Goal: Navigation & Orientation: Find specific page/section

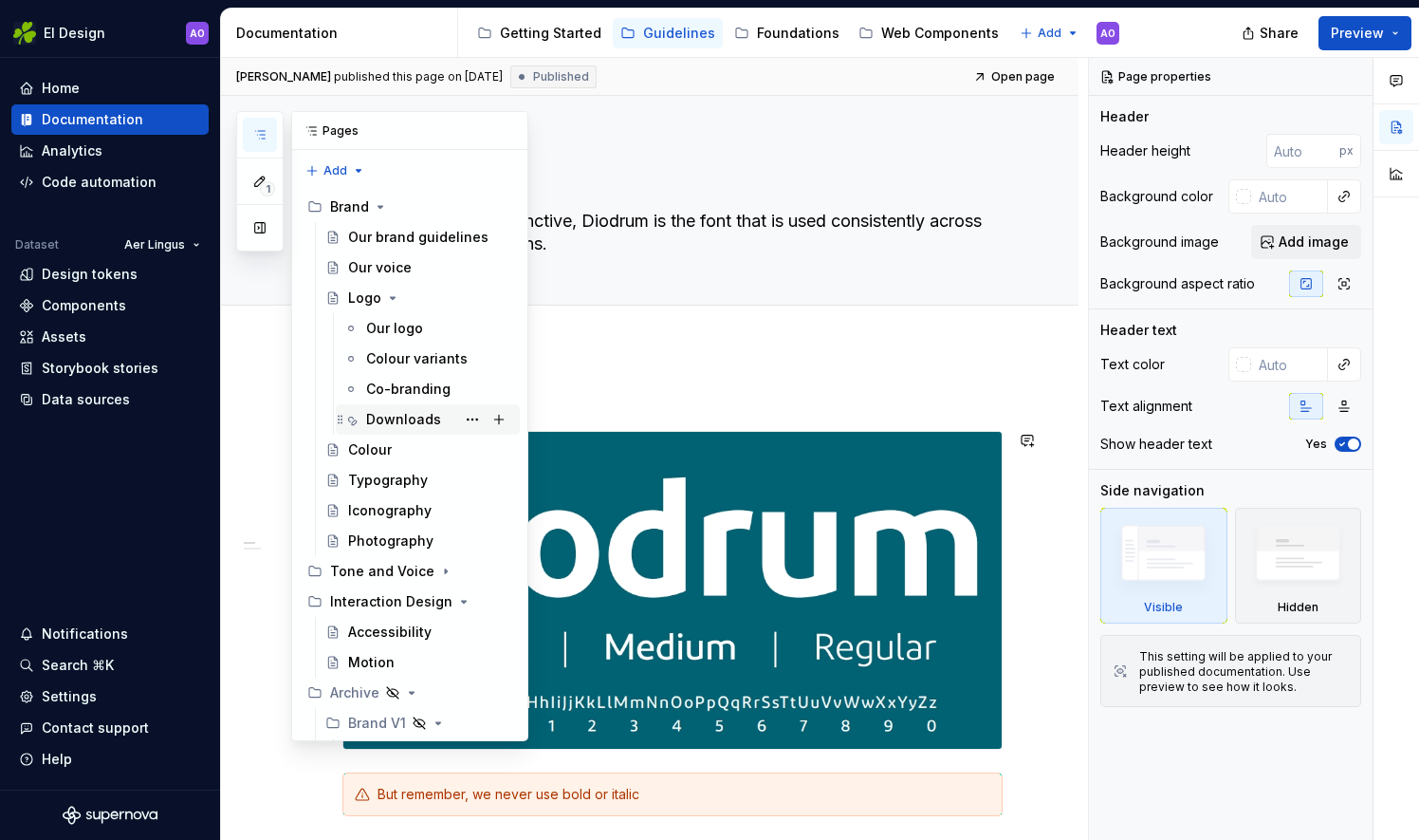
click at [403, 416] on div "Downloads" at bounding box center [403, 419] width 75 height 19
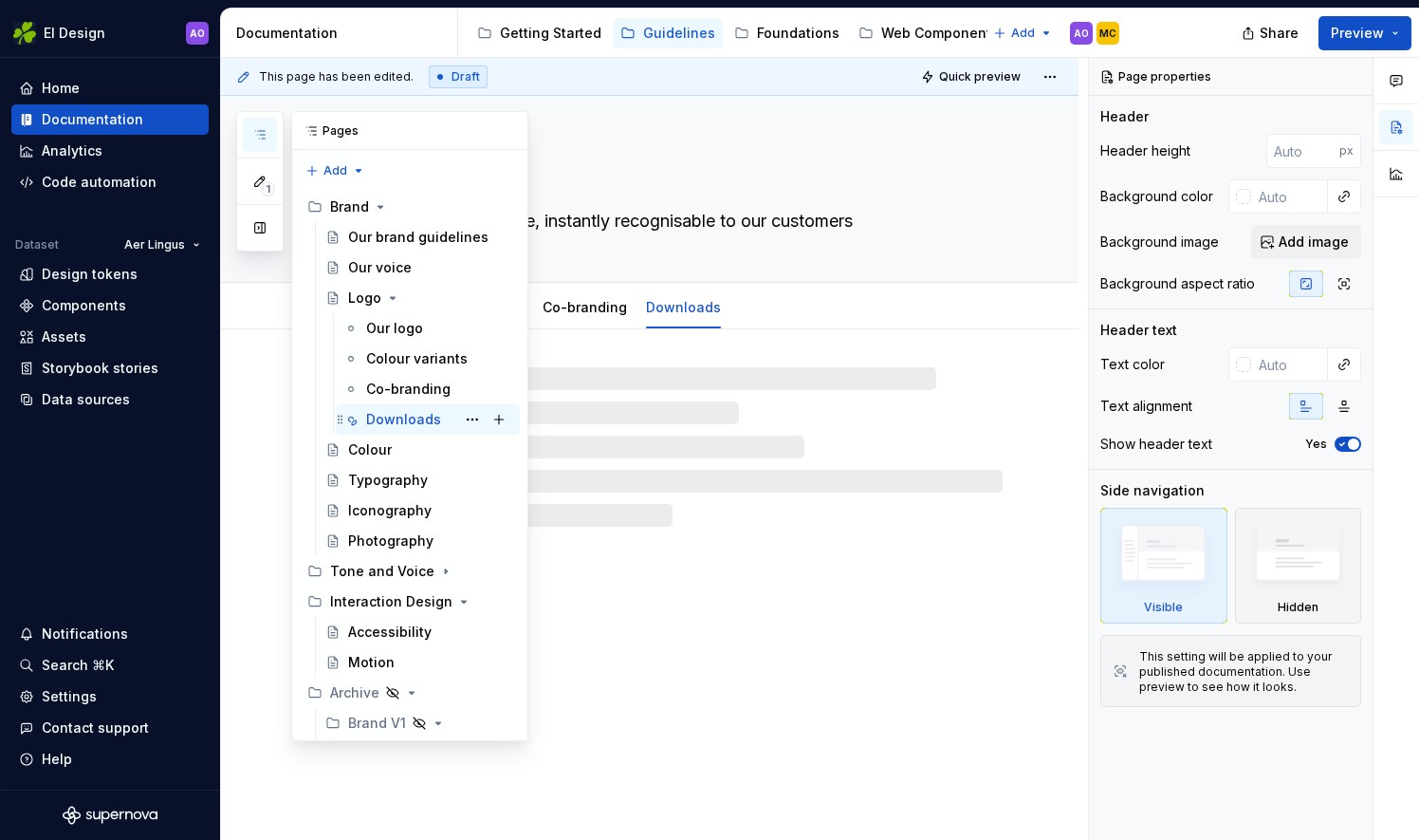
click at [403, 416] on div "Downloads" at bounding box center [403, 419] width 75 height 19
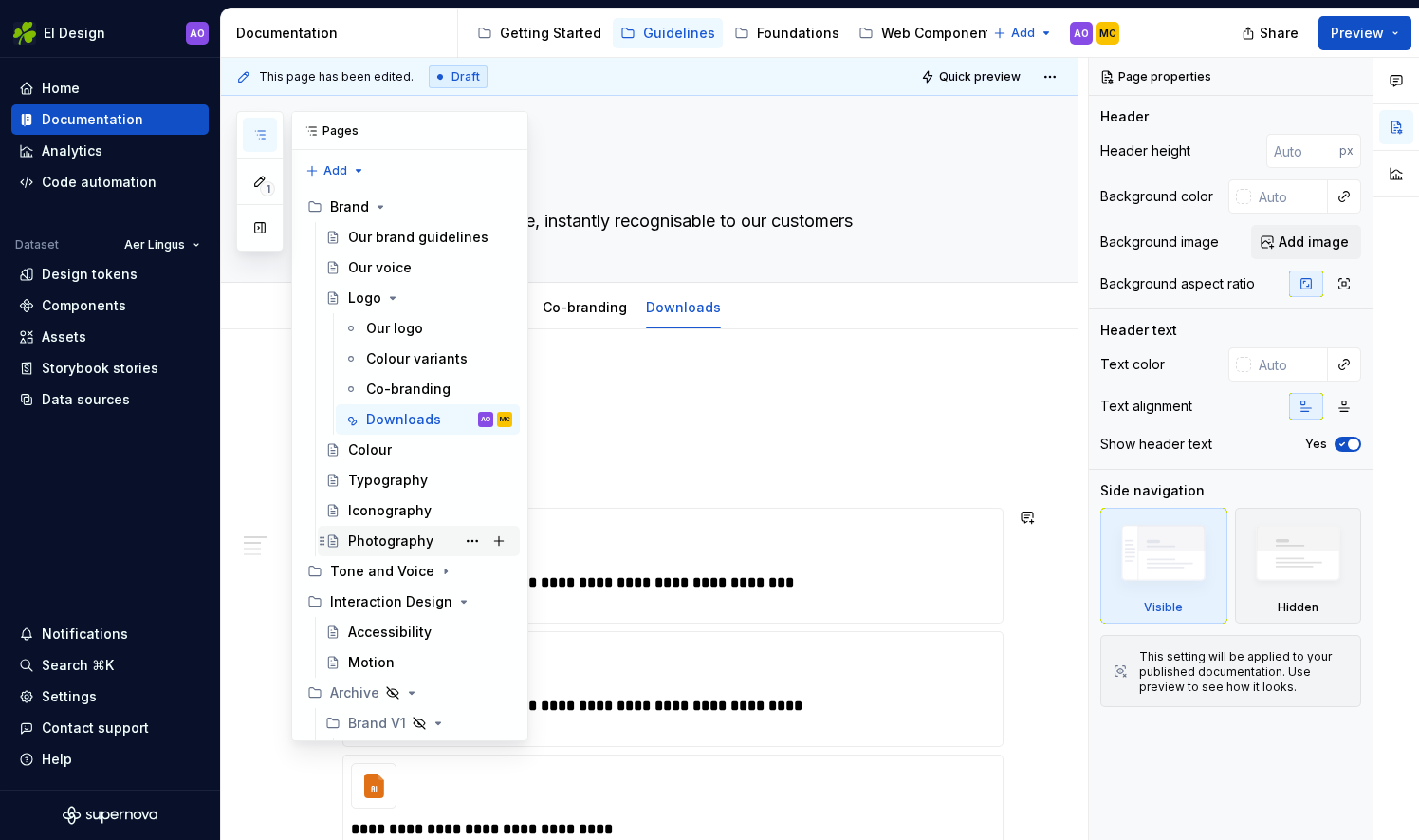
click at [378, 531] on div "Photography" at bounding box center [390, 540] width 85 height 19
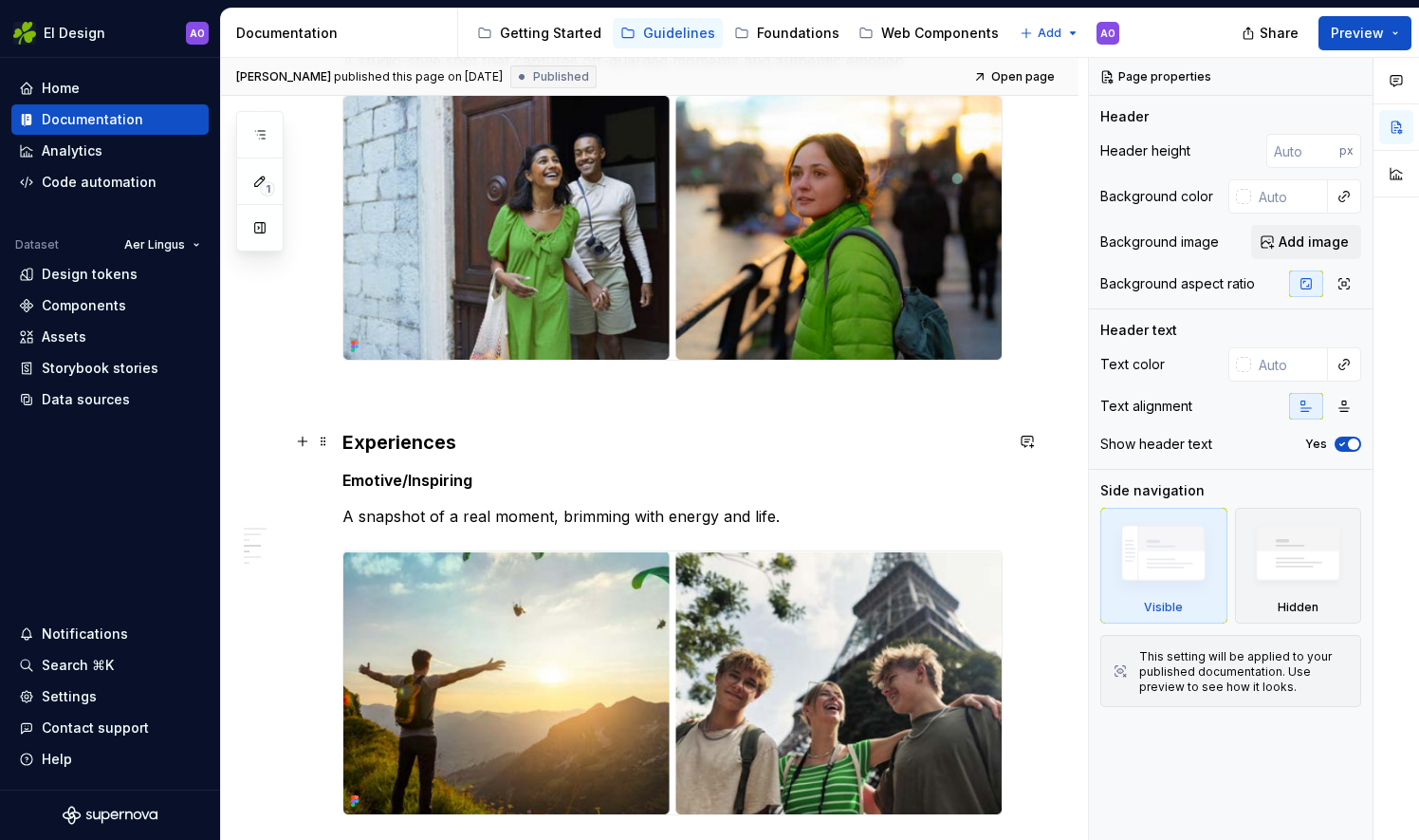
scroll to position [553, 0]
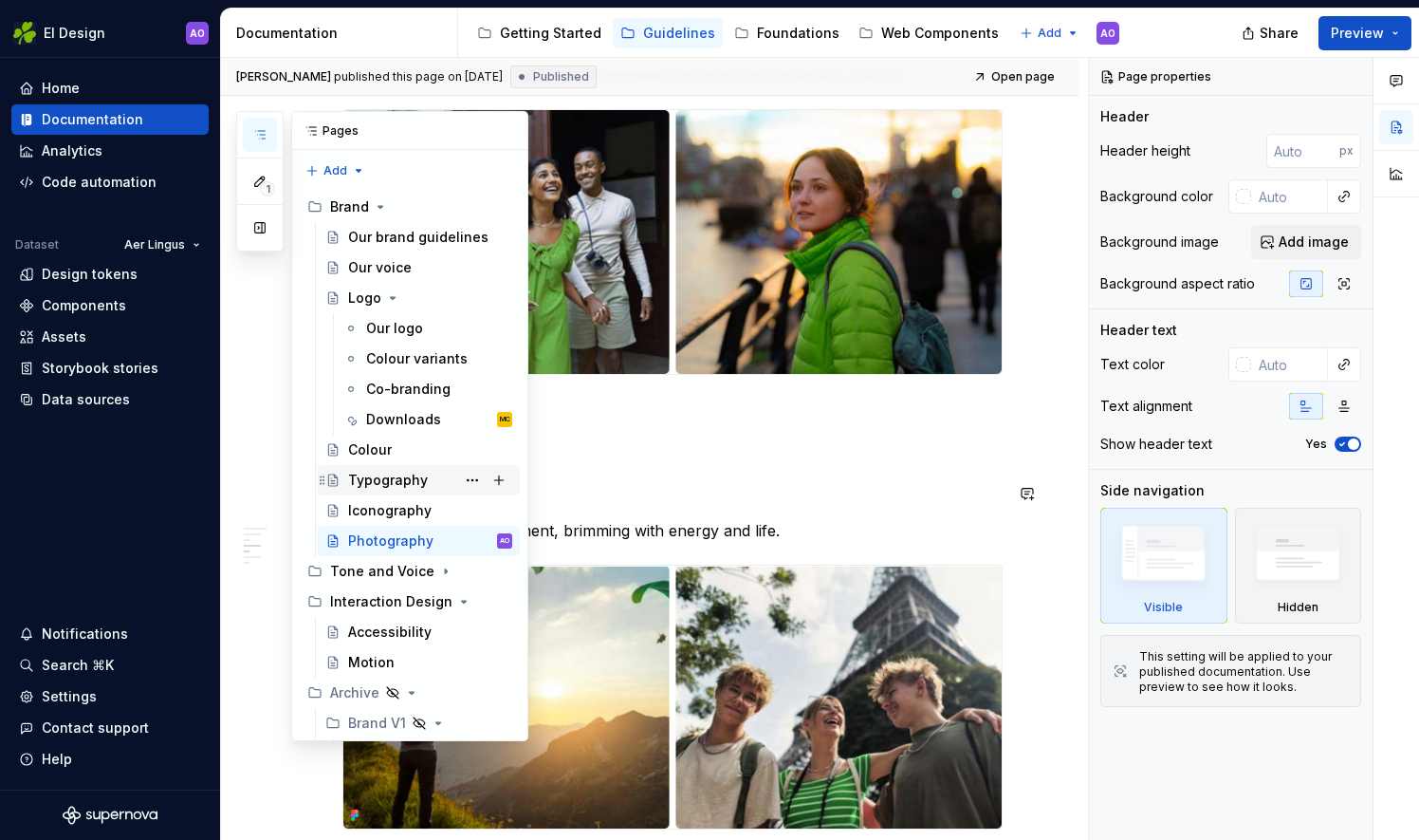
click at [402, 480] on div "Typography" at bounding box center [388, 480] width 80 height 19
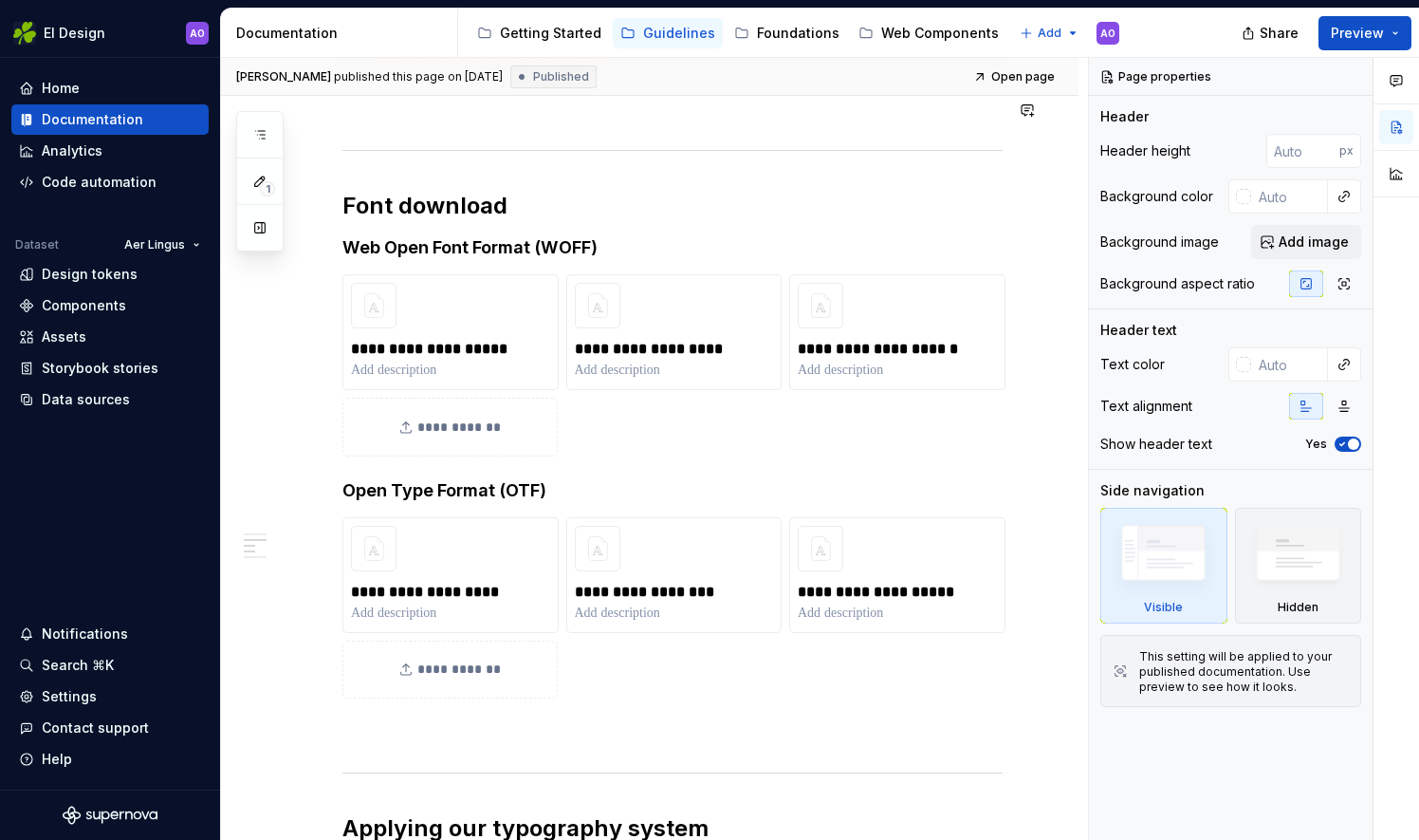
scroll to position [854, 0]
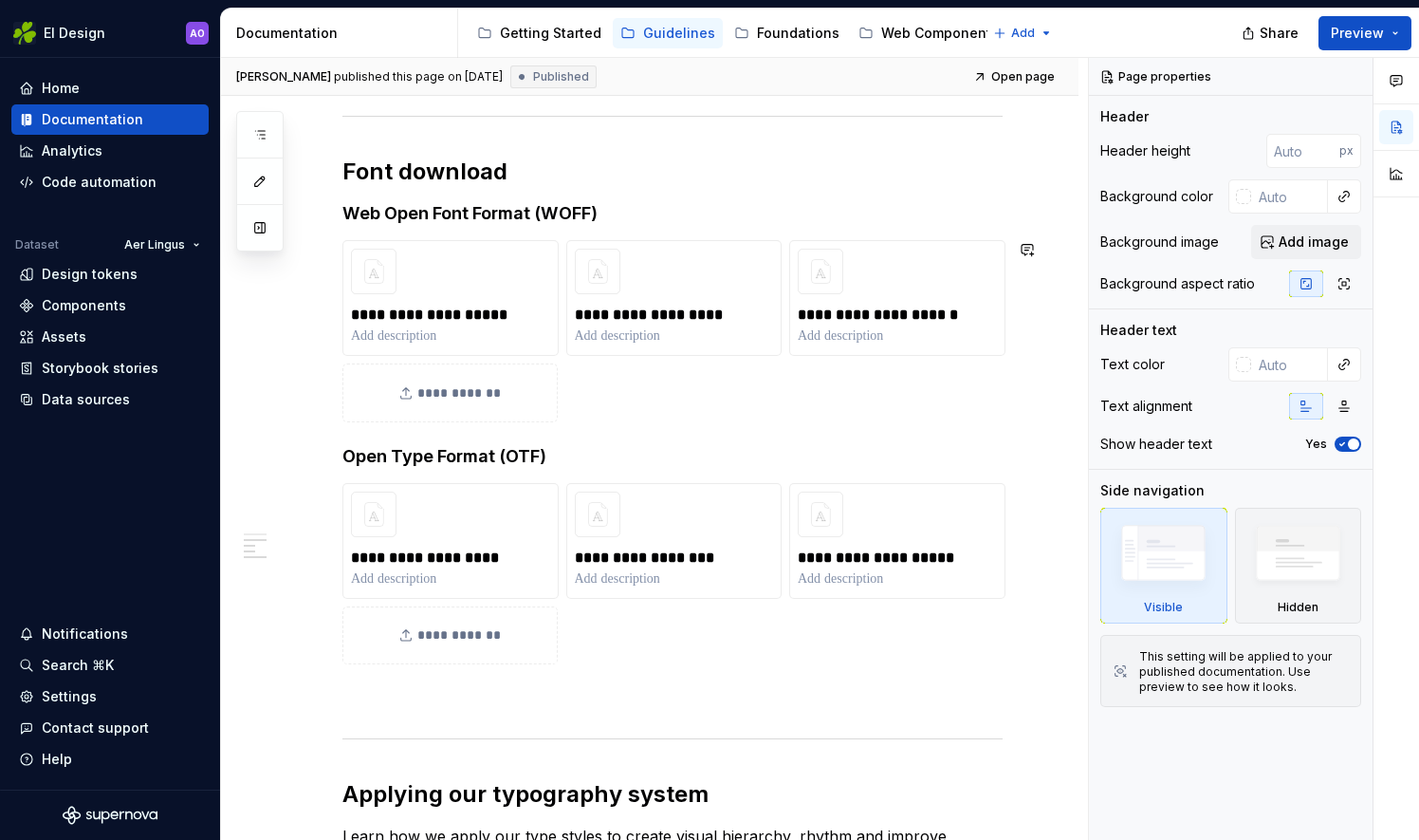
type textarea "*"
